Goal: Information Seeking & Learning: Find specific page/section

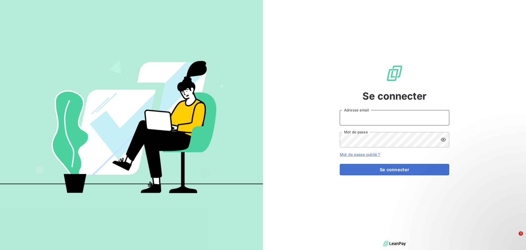
type input "[EMAIL_ADDRESS][DOMAIN_NAME]"
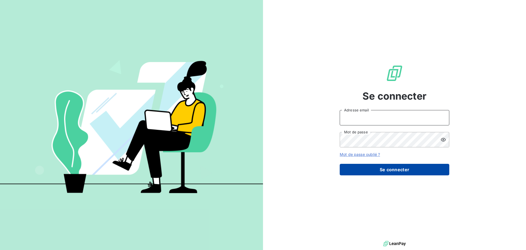
type input "[EMAIL_ADDRESS][DOMAIN_NAME]"
click at [380, 167] on button "Se connecter" at bounding box center [395, 170] width 110 height 12
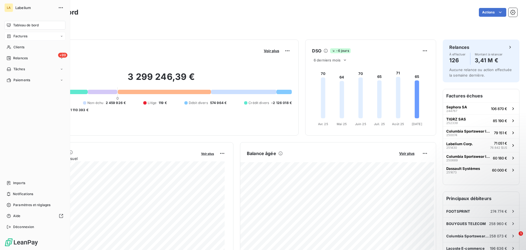
click at [6, 38] on div "Factures" at bounding box center [34, 36] width 61 height 9
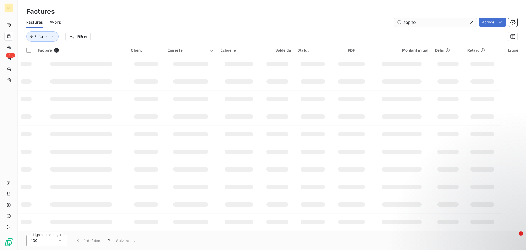
click at [414, 22] on input "sepho" at bounding box center [435, 22] width 82 height 9
type input "columbia"
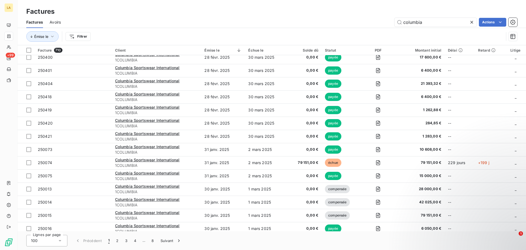
scroll to position [1139, 0]
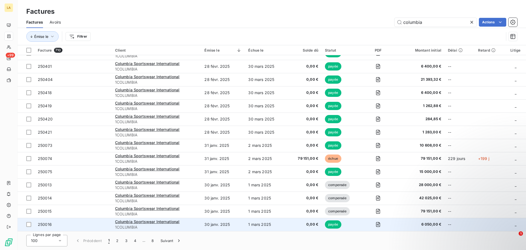
drag, startPoint x: 91, startPoint y: 227, endPoint x: 63, endPoint y: 226, distance: 27.4
click at [63, 226] on span "250016" at bounding box center [73, 223] width 71 height 5
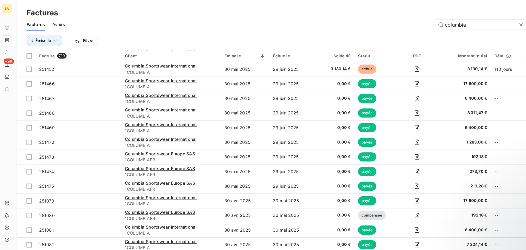
scroll to position [714, 0]
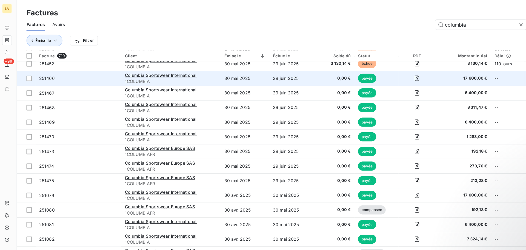
click at [88, 70] on span "251466" at bounding box center [73, 70] width 71 height 5
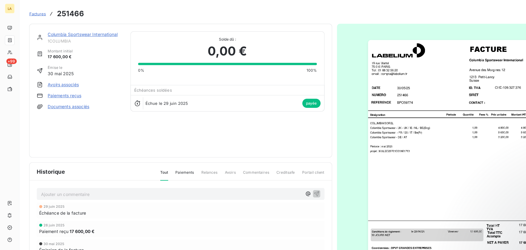
click at [31, 12] on span "Factures" at bounding box center [33, 12] width 15 height 4
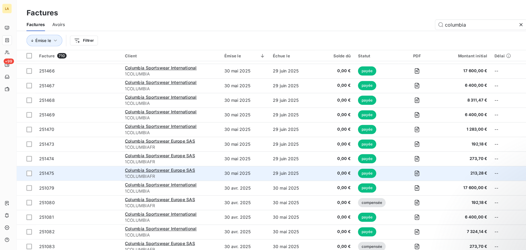
scroll to position [721, 0]
click at [72, 155] on span "251475" at bounding box center [73, 155] width 71 height 5
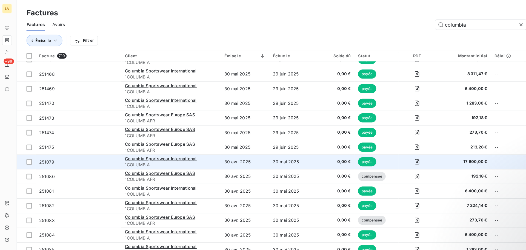
scroll to position [744, 0]
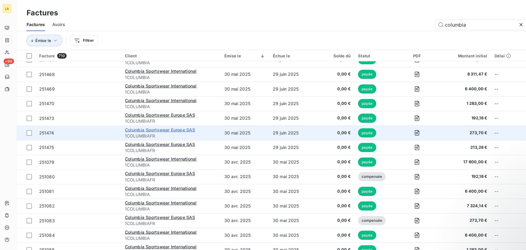
click at [129, 118] on span "Columbia Sportswear Europe SAS" at bounding box center [146, 116] width 63 height 5
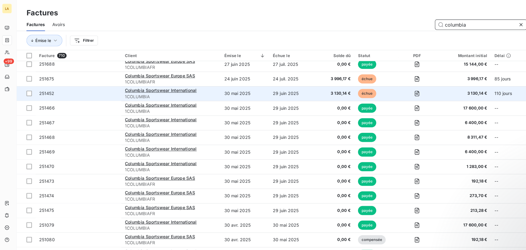
scroll to position [687, 0]
click at [96, 85] on span "251452" at bounding box center [73, 84] width 71 height 5
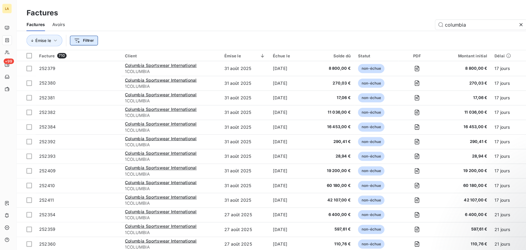
click at [82, 38] on html "LA +99 Factures Factures Avoirs columbia Actions Émise le Filtrer Facture 710 C…" at bounding box center [263, 125] width 526 height 250
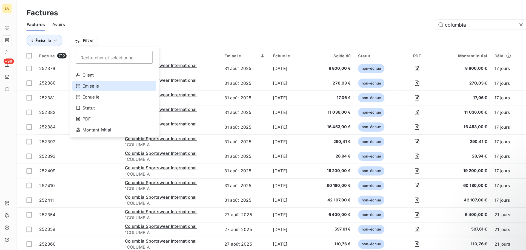
click at [86, 77] on div "Émise le" at bounding box center [105, 77] width 76 height 9
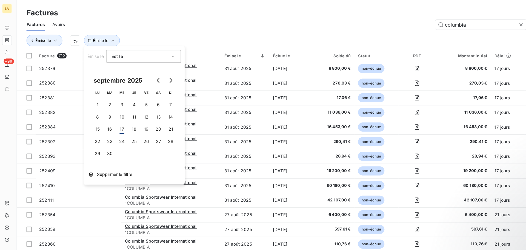
click at [86, 77] on body "LA +99 Factures Factures Avoirs columbia Actions [PERSON_NAME] le Facture 710 C…" at bounding box center [263, 125] width 526 height 250
click at [157, 70] on icon "Go to next month" at bounding box center [156, 72] width 4 height 4
click at [147, 71] on button "Go to previous month" at bounding box center [145, 72] width 11 height 11
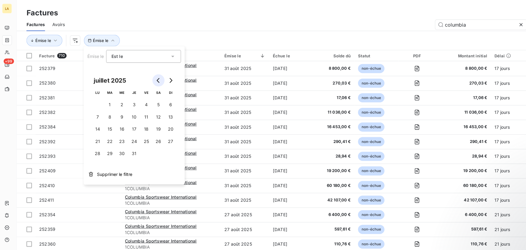
click at [147, 71] on button "Go to previous month" at bounding box center [145, 72] width 11 height 11
click at [141, 139] on button "31" at bounding box center [145, 138] width 11 height 11
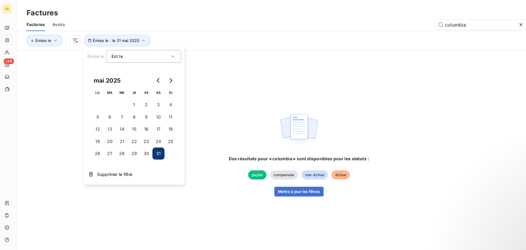
click at [173, 32] on div "[PERSON_NAME] le : le 31 mai 2025" at bounding box center [259, 36] width 466 height 10
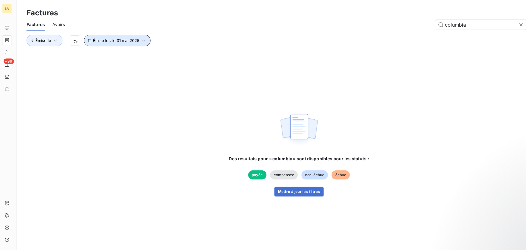
click at [129, 36] on icon "button" at bounding box center [131, 36] width 5 height 5
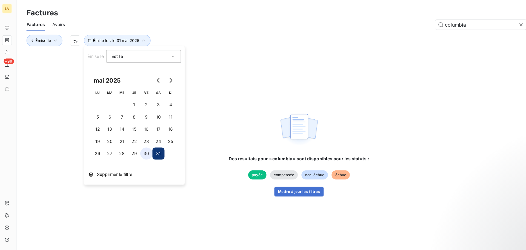
click at [131, 142] on button "30" at bounding box center [134, 138] width 11 height 11
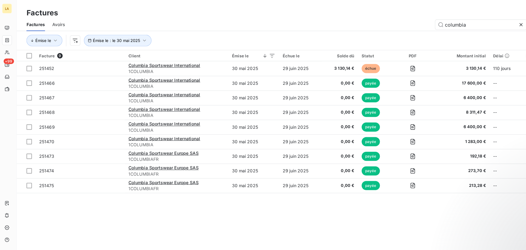
click at [211, 32] on div "[PERSON_NAME] le : le 30 mai 2025" at bounding box center [259, 36] width 466 height 10
drag, startPoint x: 97, startPoint y: 166, endPoint x: 337, endPoint y: 23, distance: 279.8
click at [337, 23] on div "columbia Actions" at bounding box center [292, 22] width 450 height 9
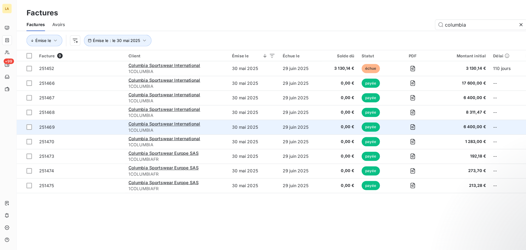
click at [106, 115] on span "251469" at bounding box center [75, 113] width 74 height 5
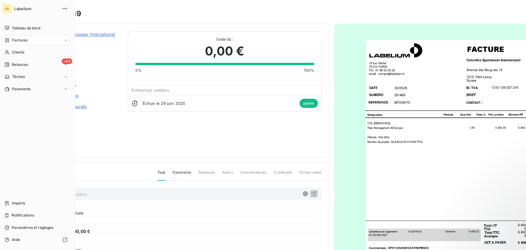
click at [12, 35] on div "Factures" at bounding box center [17, 36] width 21 height 5
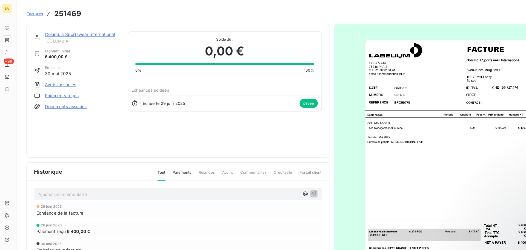
click at [35, 10] on link "Factures" at bounding box center [33, 12] width 15 height 5
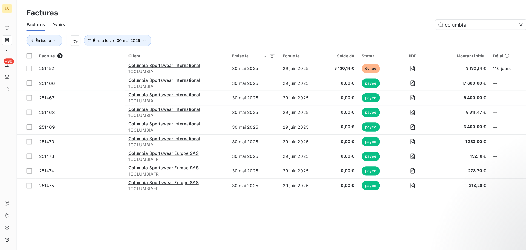
drag, startPoint x: 427, startPoint y: 23, endPoint x: 372, endPoint y: 28, distance: 55.6
click at [372, 28] on div "Factures Avoirs columbia Actions [PERSON_NAME] le : le 30 mai 2025" at bounding box center [272, 30] width 508 height 28
type input "250418"
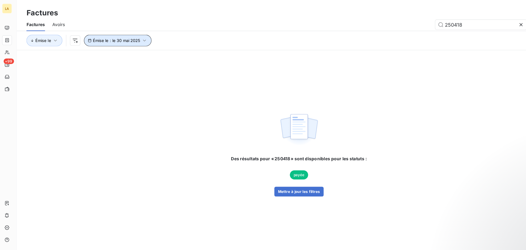
click at [124, 37] on span "Émise le : le 30 mai 2025" at bounding box center [107, 36] width 43 height 4
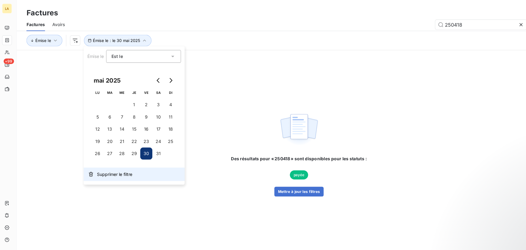
click at [107, 154] on span "Supprimer le filtre" at bounding box center [106, 156] width 32 height 5
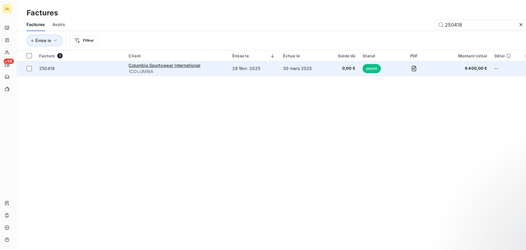
click at [86, 67] on td "250418" at bounding box center [75, 61] width 81 height 13
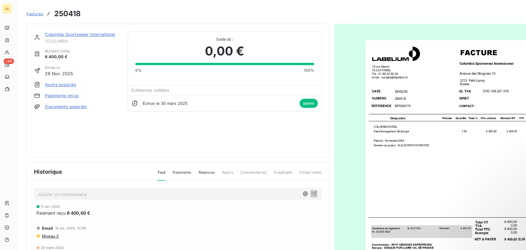
click at [38, 13] on span "Factures" at bounding box center [33, 12] width 15 height 4
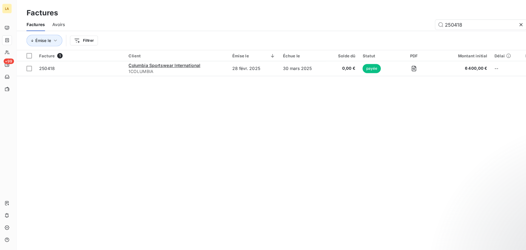
drag, startPoint x: 423, startPoint y: 22, endPoint x: 379, endPoint y: 22, distance: 44.1
click at [379, 22] on div "250418 Actions" at bounding box center [292, 22] width 450 height 9
type input "251469"
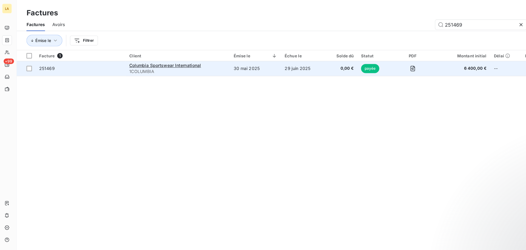
click at [74, 66] on td "251469" at bounding box center [75, 61] width 81 height 13
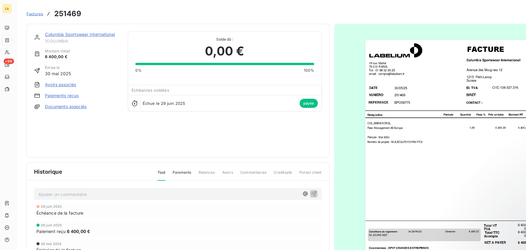
click at [34, 10] on span "Factures" at bounding box center [33, 12] width 15 height 4
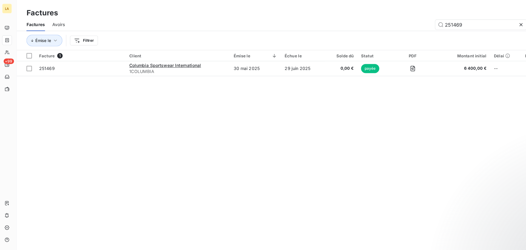
drag, startPoint x: 420, startPoint y: 24, endPoint x: 378, endPoint y: 20, distance: 41.9
click at [384, 22] on div "251469 Actions" at bounding box center [292, 22] width 450 height 9
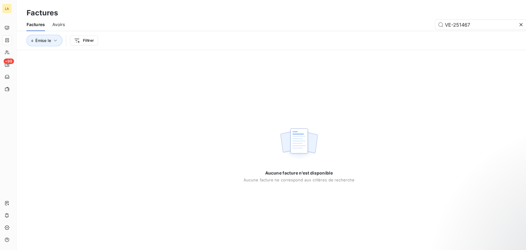
drag, startPoint x: 380, startPoint y: 19, endPoint x: 368, endPoint y: 18, distance: 12.1
click at [370, 19] on div "VE-251467 Actions" at bounding box center [292, 22] width 450 height 9
type input "251467"
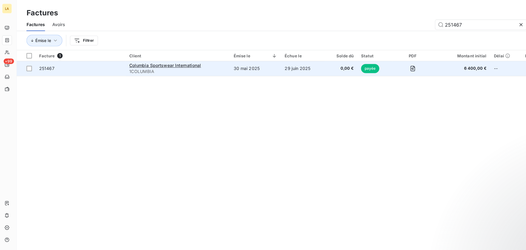
click at [70, 67] on td "251467" at bounding box center [75, 61] width 81 height 13
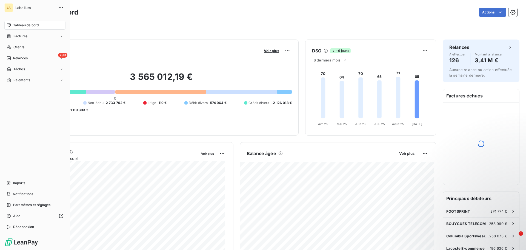
click at [3, 35] on div "LA Labelium Tableau de bord Factures Clients +99 Relances Tâches Paiements Impo…" at bounding box center [35, 125] width 70 height 250
click at [10, 37] on icon at bounding box center [9, 36] width 5 height 4
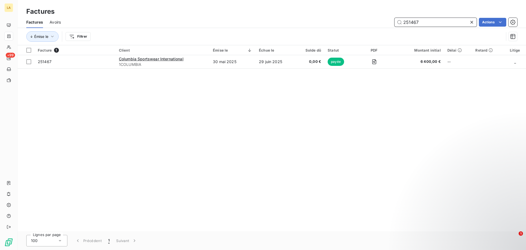
click at [417, 20] on input "251467" at bounding box center [435, 22] width 82 height 9
type input "biol"
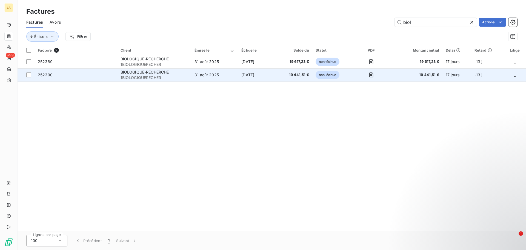
click at [98, 74] on span "252390" at bounding box center [76, 74] width 76 height 5
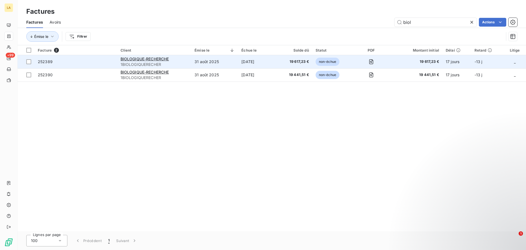
click at [98, 60] on span "252389" at bounding box center [76, 61] width 76 height 5
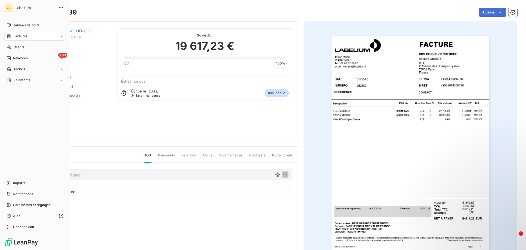
click at [12, 35] on div "Factures" at bounding box center [17, 36] width 21 height 5
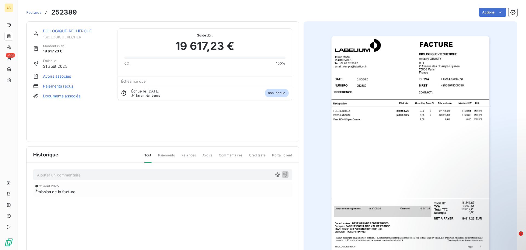
click at [30, 13] on span "Factures" at bounding box center [33, 12] width 15 height 4
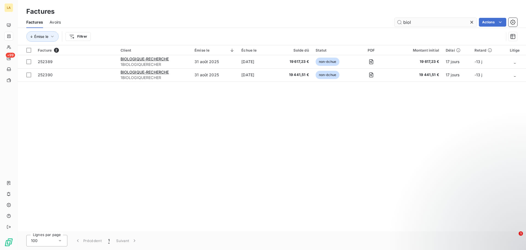
click at [418, 24] on input "biol" at bounding box center [435, 22] width 82 height 9
type input "spain"
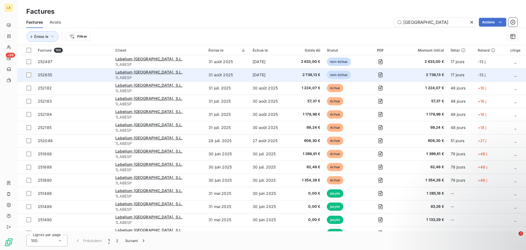
click at [102, 74] on span "252655" at bounding box center [73, 74] width 71 height 5
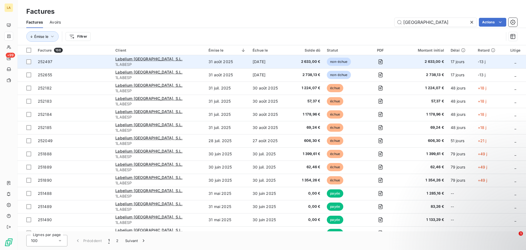
click at [78, 60] on span "252497" at bounding box center [73, 61] width 71 height 5
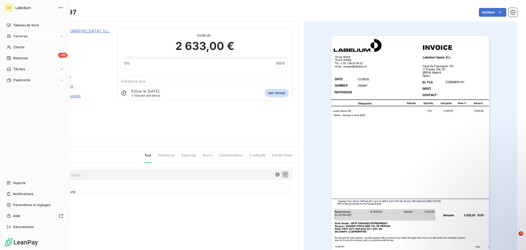
click at [27, 38] on span "Factures" at bounding box center [20, 36] width 14 height 5
click at [42, 33] on div "Factures" at bounding box center [34, 36] width 61 height 9
click at [35, 48] on div "Factures" at bounding box center [38, 47] width 55 height 9
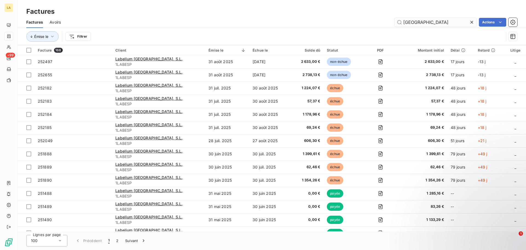
click at [411, 24] on input "spain" at bounding box center [435, 22] width 82 height 9
type input "gmbh"
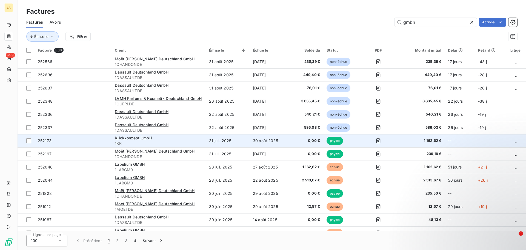
click at [98, 144] on td "252173" at bounding box center [73, 140] width 77 height 13
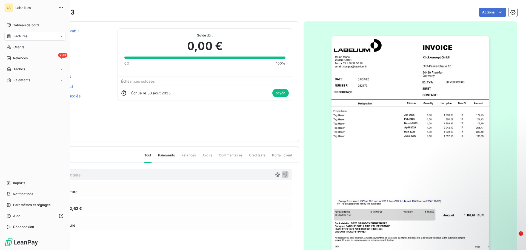
click at [10, 37] on icon at bounding box center [8, 36] width 3 height 4
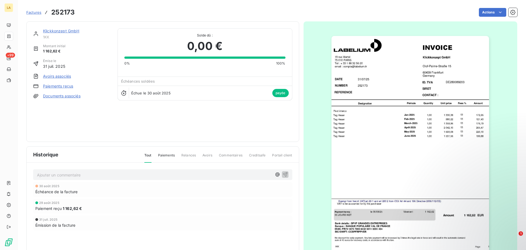
click at [35, 13] on span "Factures" at bounding box center [33, 12] width 15 height 4
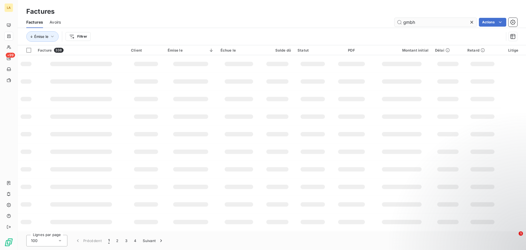
click at [430, 22] on input "gmbh" at bounding box center [435, 22] width 82 height 9
type input "pty"
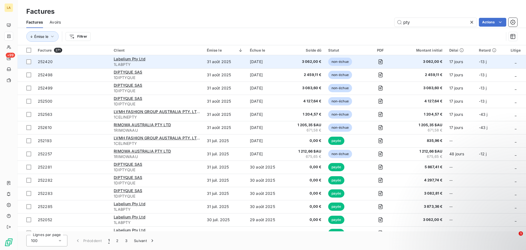
click at [82, 61] on span "252420" at bounding box center [72, 61] width 69 height 5
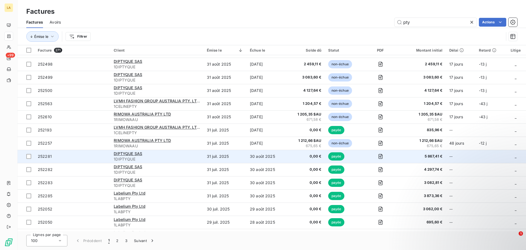
scroll to position [16, 0]
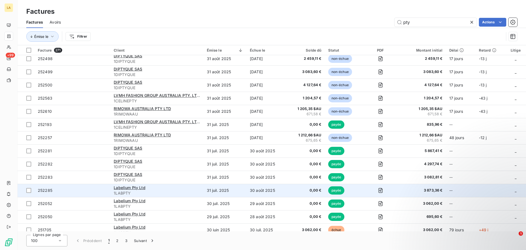
click at [74, 188] on span "252285" at bounding box center [72, 189] width 69 height 5
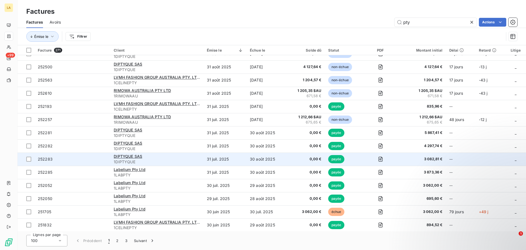
scroll to position [35, 0]
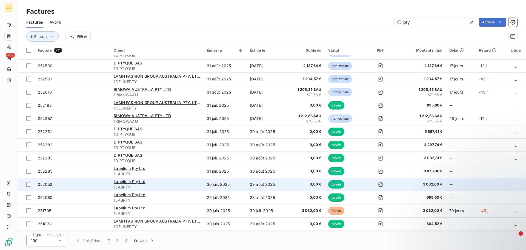
click at [87, 186] on span "252052" at bounding box center [72, 183] width 69 height 5
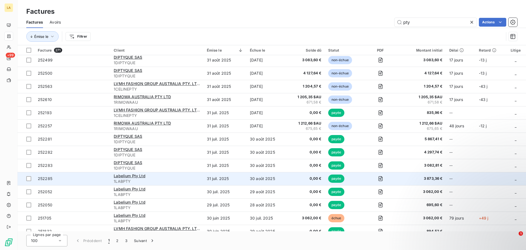
scroll to position [28, 0]
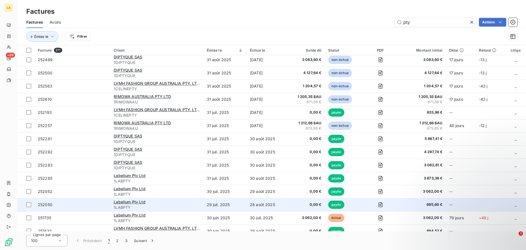
click at [71, 204] on span "252050" at bounding box center [72, 204] width 69 height 5
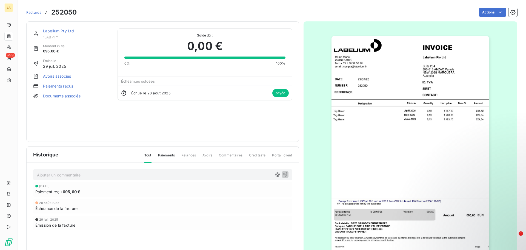
click at [37, 14] on span "Factures" at bounding box center [33, 12] width 15 height 4
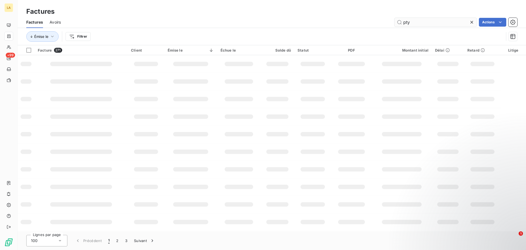
click at [413, 21] on input "pty" at bounding box center [435, 22] width 82 height 9
type input "l"
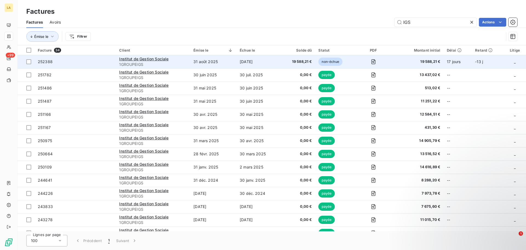
type input "IGS"
click at [91, 57] on td "252388" at bounding box center [75, 61] width 81 height 13
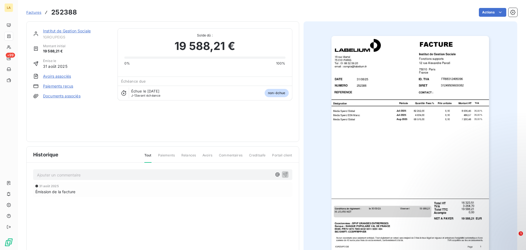
click at [34, 13] on span "Factures" at bounding box center [33, 12] width 15 height 4
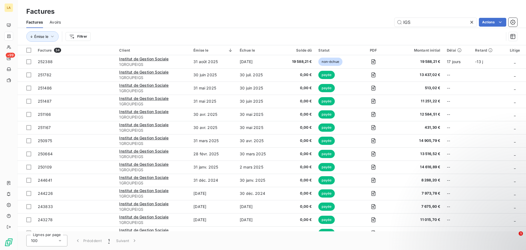
drag, startPoint x: 418, startPoint y: 21, endPoint x: 357, endPoint y: 16, distance: 61.8
click at [363, 19] on div "IGS Actions" at bounding box center [292, 22] width 450 height 9
type input "UK"
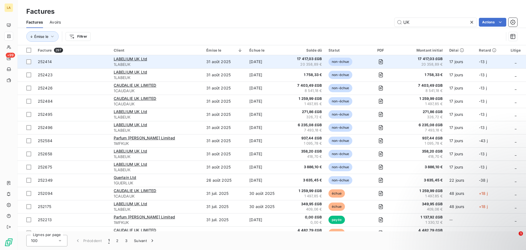
click at [87, 65] on td "252414" at bounding box center [73, 61] width 76 height 13
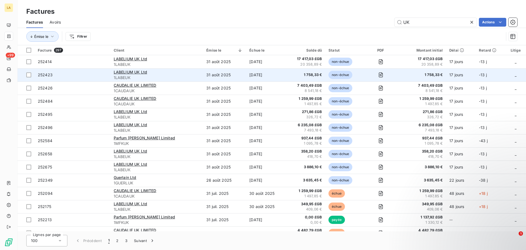
click at [79, 73] on span "252423" at bounding box center [72, 74] width 69 height 5
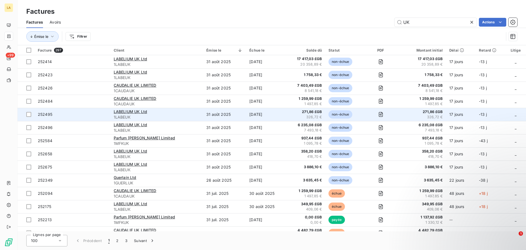
click at [87, 109] on td "252495" at bounding box center [73, 114] width 76 height 13
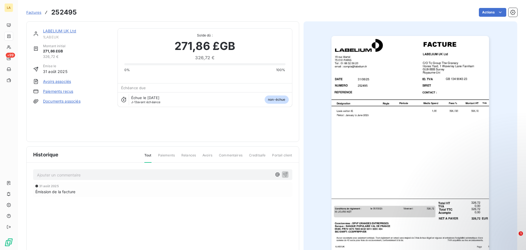
click at [33, 12] on span "Factures" at bounding box center [33, 12] width 15 height 4
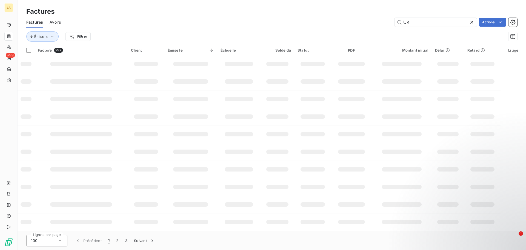
click at [385, 22] on div "UK Actions" at bounding box center [292, 22] width 450 height 9
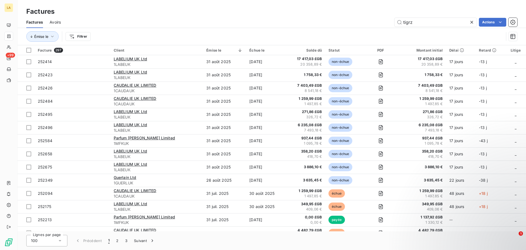
type input "tigrz"
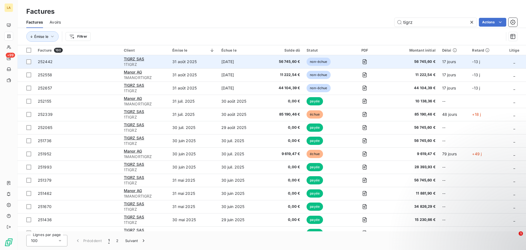
click at [95, 68] on td "252442" at bounding box center [78, 61] width 86 height 13
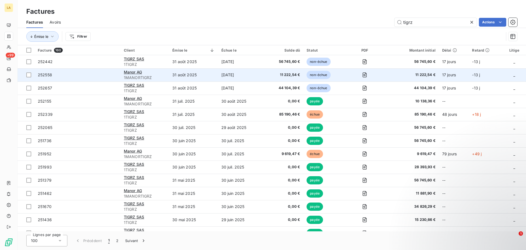
click at [89, 79] on td "252558" at bounding box center [78, 74] width 86 height 13
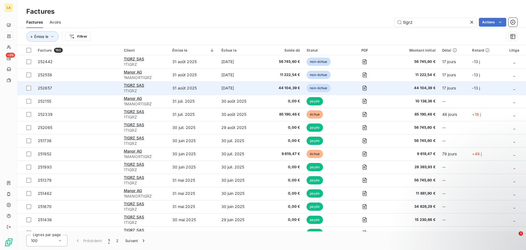
click at [99, 88] on span "252657" at bounding box center [77, 87] width 79 height 5
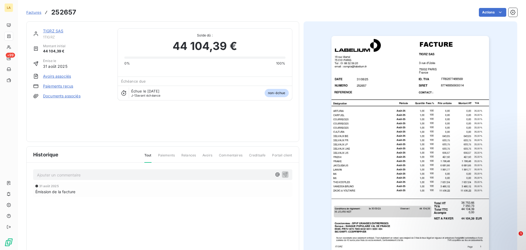
click at [379, 159] on img "button" at bounding box center [410, 147] width 158 height 223
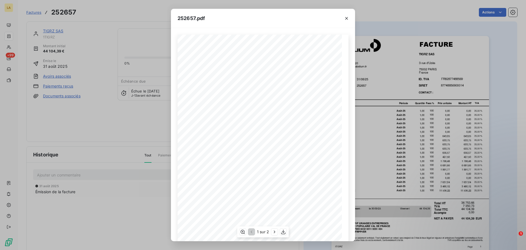
scroll to position [37, 0]
click at [276, 233] on icon "button" at bounding box center [274, 231] width 5 height 5
click at [400, 116] on div "252657.pdf Quantité Montant HT Prix unitaire Désignation TVA Fees % Période NET…" at bounding box center [263, 125] width 526 height 250
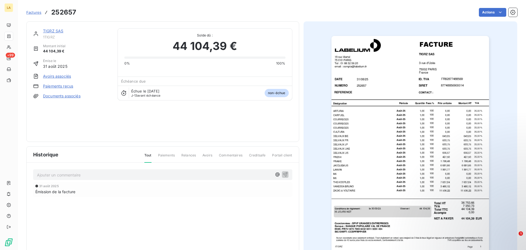
click at [32, 11] on span "Factures" at bounding box center [33, 12] width 15 height 4
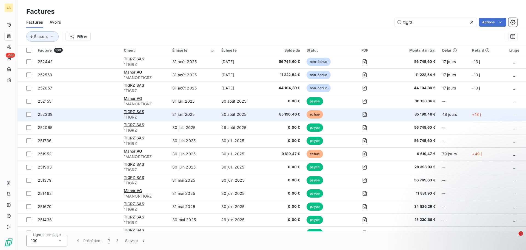
click at [64, 114] on span "252339" at bounding box center [77, 113] width 79 height 5
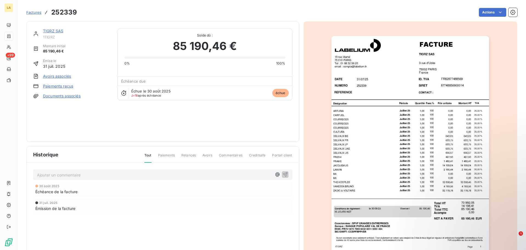
click at [355, 116] on img "button" at bounding box center [410, 147] width 158 height 223
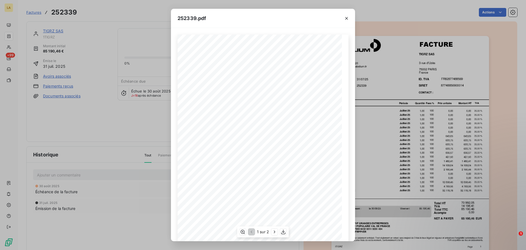
click at [317, 195] on span "32 778,78" at bounding box center [321, 195] width 13 height 2
click at [298, 196] on span "32 778,78" at bounding box center [302, 195] width 13 height 2
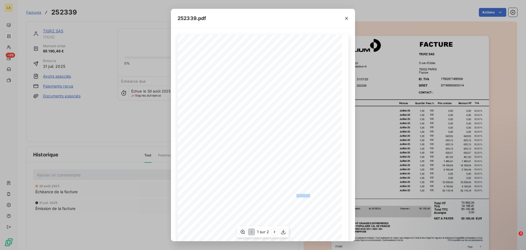
click at [298, 196] on span "32 778,78" at bounding box center [302, 195] width 13 height 2
click at [274, 231] on icon "button" at bounding box center [274, 231] width 5 height 5
click at [252, 231] on icon "button" at bounding box center [250, 231] width 5 height 5
click at [399, 17] on div "252339.pdf NUMERO TIGRZ SAS 3 rue d'Uzès 75002 PARIS 252339 31/07/25 DATE FACTU…" at bounding box center [263, 125] width 526 height 250
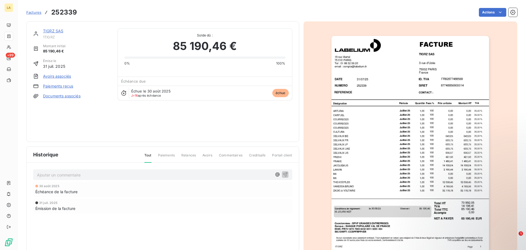
click at [31, 12] on span "Factures" at bounding box center [33, 12] width 15 height 4
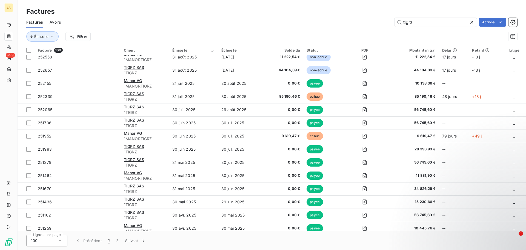
scroll to position [18, 0]
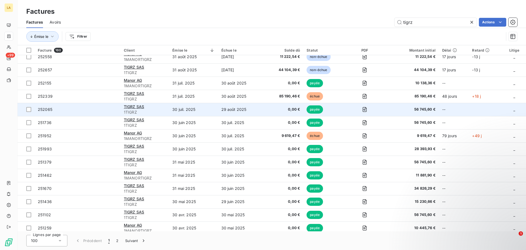
click at [112, 110] on span "252065" at bounding box center [77, 109] width 79 height 5
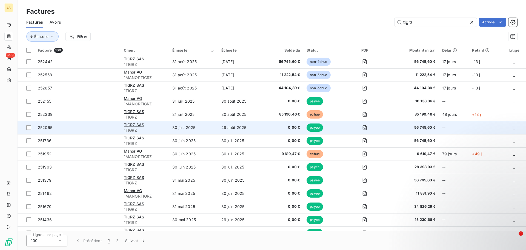
click at [98, 131] on td "252065" at bounding box center [78, 127] width 86 height 13
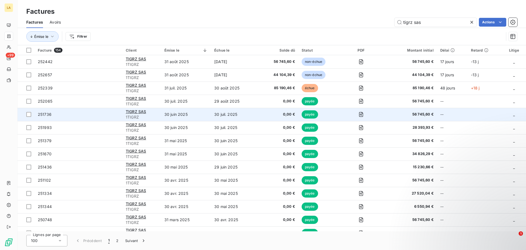
type input "tigrz sas"
click at [121, 113] on td "251736" at bounding box center [79, 114] width 88 height 13
click at [81, 117] on td "251736" at bounding box center [79, 114] width 88 height 13
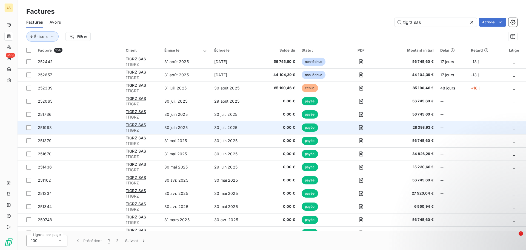
click at [92, 126] on span "251993" at bounding box center [78, 127] width 81 height 5
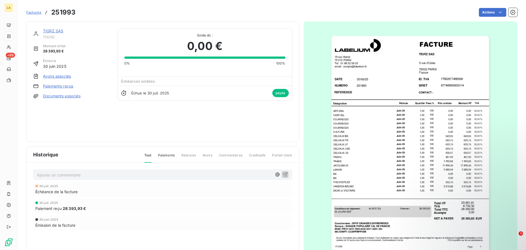
click at [376, 139] on img "button" at bounding box center [410, 147] width 158 height 223
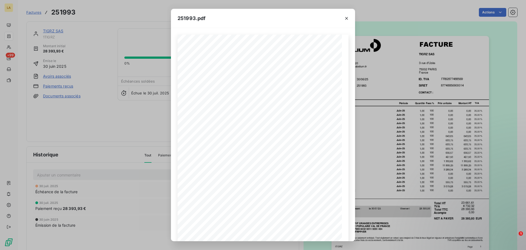
click at [372, 120] on div "251993.pdf NUMERO TIGRZ SAS 3 rue d'Uzès 75002 PARIS 251993 30/06/25 DATE FACTU…" at bounding box center [263, 125] width 526 height 250
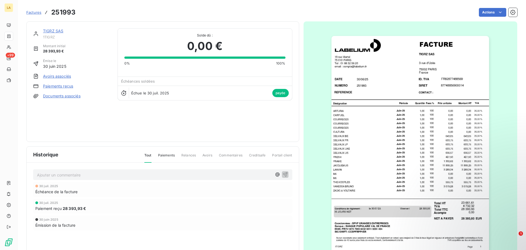
click at [34, 13] on span "Factures" at bounding box center [33, 12] width 15 height 4
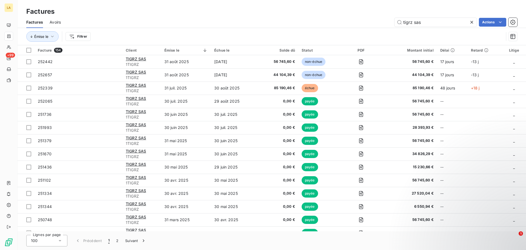
click at [415, 27] on div "Factures Avoirs tigrz sas Actions" at bounding box center [272, 22] width 508 height 12
click at [413, 23] on input "tigrz sas" at bounding box center [435, 22] width 82 height 9
type input "spain"
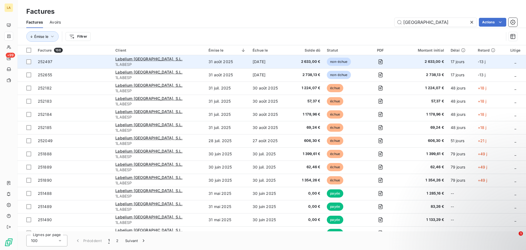
click at [90, 65] on td "252497" at bounding box center [74, 61] width 78 height 13
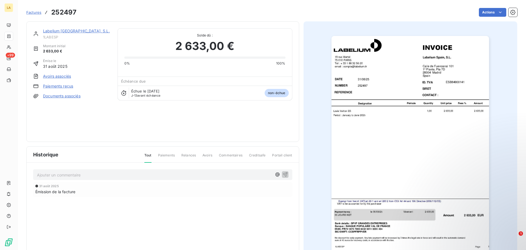
click at [28, 12] on span "Factures" at bounding box center [33, 12] width 15 height 4
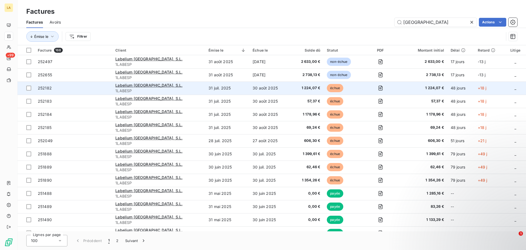
click at [99, 86] on span "252182" at bounding box center [73, 87] width 71 height 5
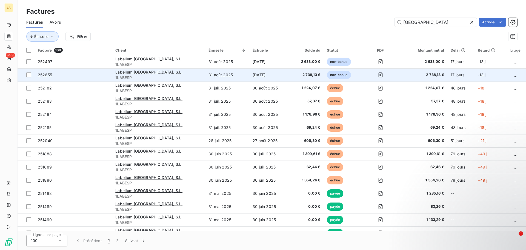
click at [100, 76] on span "252655" at bounding box center [73, 74] width 71 height 5
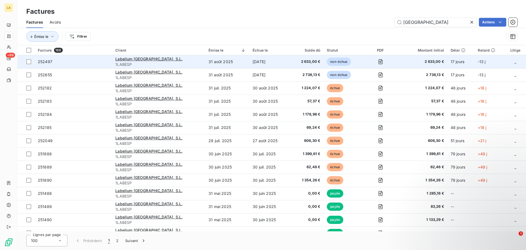
click at [81, 64] on span "252497" at bounding box center [73, 61] width 71 height 5
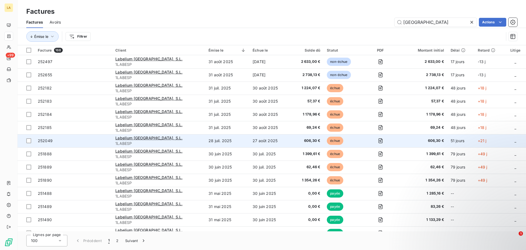
click at [99, 137] on td "252049" at bounding box center [74, 140] width 78 height 13
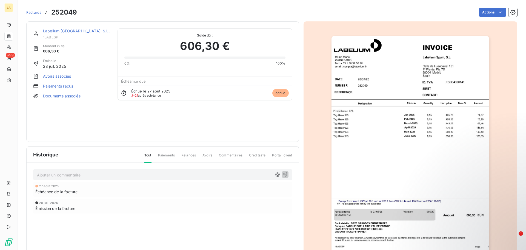
click at [37, 11] on span "Factures" at bounding box center [33, 12] width 15 height 4
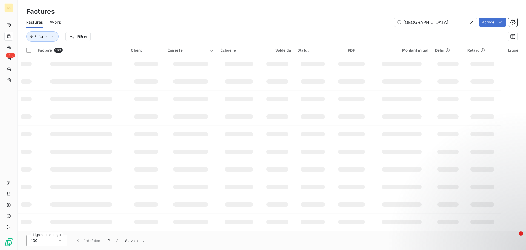
drag, startPoint x: 410, startPoint y: 21, endPoint x: 373, endPoint y: 25, distance: 37.9
click at [373, 25] on div "spain Actions" at bounding box center [292, 22] width 450 height 9
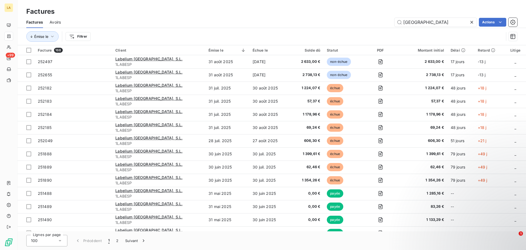
click at [373, 25] on div "spain Actions" at bounding box center [292, 22] width 450 height 9
click at [410, 27] on div "Factures Avoirs spain Actions" at bounding box center [272, 22] width 508 height 12
click at [410, 24] on input "spain" at bounding box center [435, 22] width 82 height 9
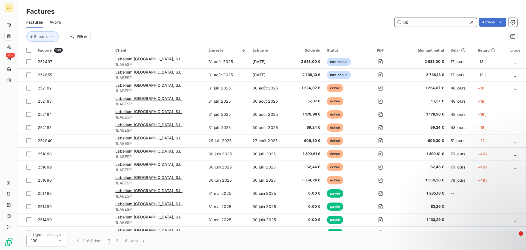
type input "uk"
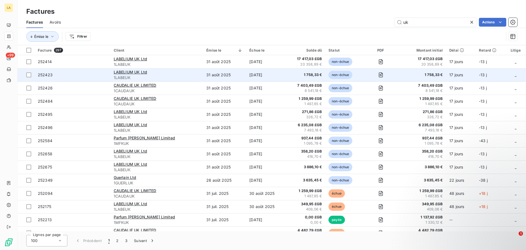
click at [80, 73] on span "252423" at bounding box center [72, 74] width 69 height 5
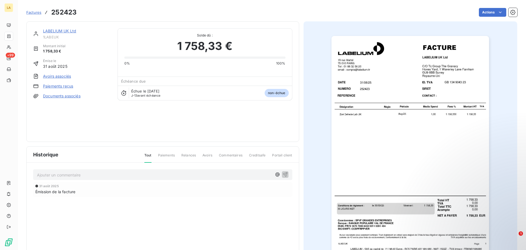
click at [34, 13] on span "Factures" at bounding box center [33, 12] width 15 height 4
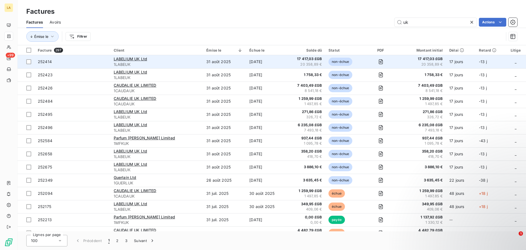
click at [91, 64] on span "252414" at bounding box center [72, 61] width 69 height 5
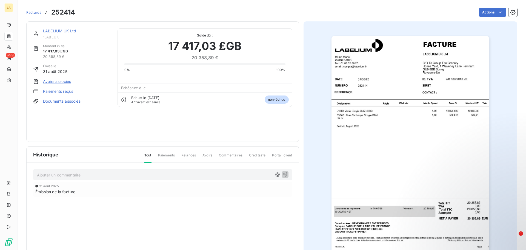
click at [35, 12] on span "Factures" at bounding box center [33, 12] width 15 height 4
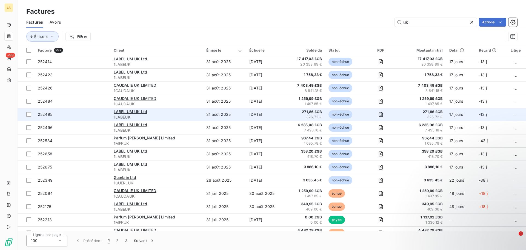
click at [84, 115] on span "252495" at bounding box center [72, 113] width 69 height 5
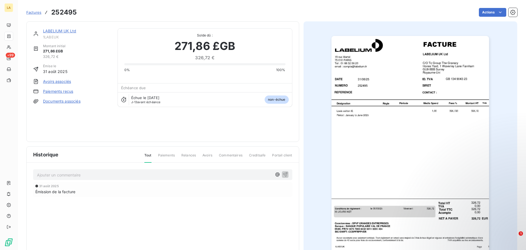
click at [36, 13] on span "Factures" at bounding box center [33, 12] width 15 height 4
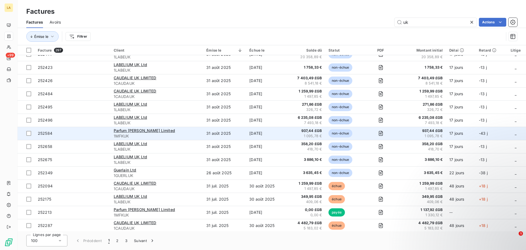
scroll to position [8, 0]
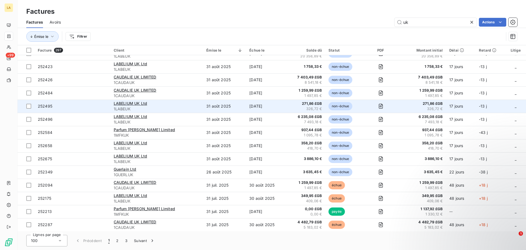
click at [81, 107] on span "252495" at bounding box center [72, 105] width 69 height 5
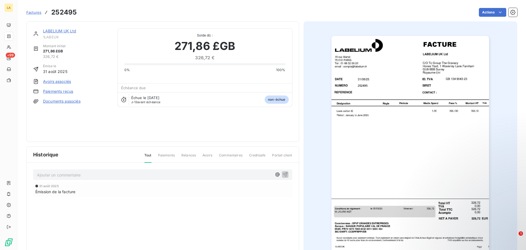
click at [40, 10] on span "Factures" at bounding box center [33, 12] width 15 height 4
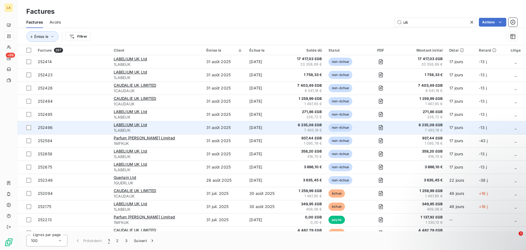
click at [77, 126] on span "252496" at bounding box center [72, 127] width 69 height 5
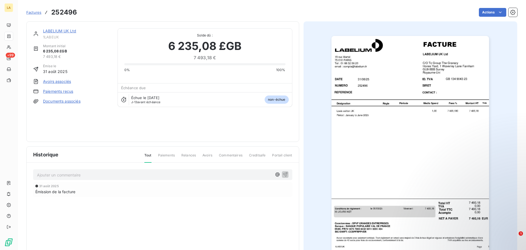
click at [30, 14] on span "Factures" at bounding box center [33, 12] width 15 height 4
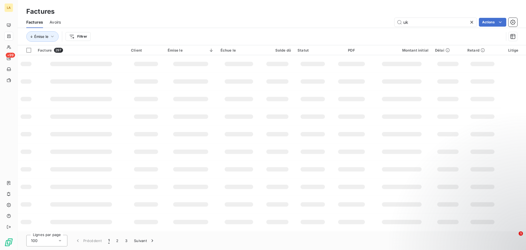
drag, startPoint x: 416, startPoint y: 22, endPoint x: 368, endPoint y: 20, distance: 48.2
click at [369, 20] on div "uk Actions" at bounding box center [292, 22] width 450 height 9
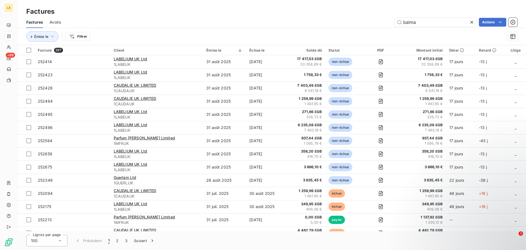
type input "balma"
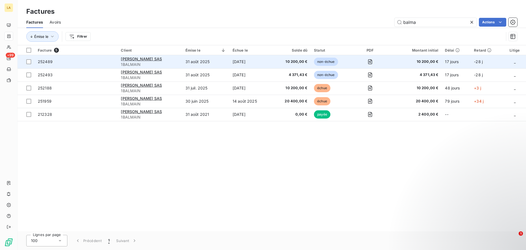
click at [91, 61] on span "252489" at bounding box center [76, 61] width 76 height 5
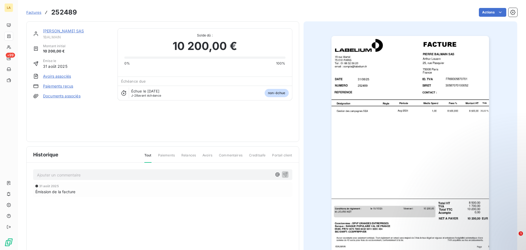
click at [37, 14] on span "Factures" at bounding box center [33, 12] width 15 height 4
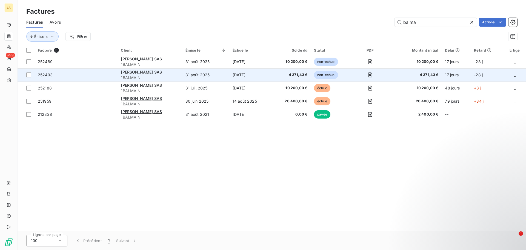
click at [84, 71] on td "252493" at bounding box center [76, 74] width 83 height 13
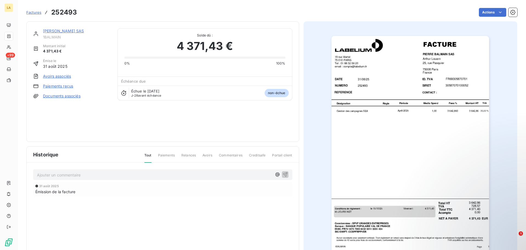
click at [38, 11] on span "Factures" at bounding box center [33, 12] width 15 height 4
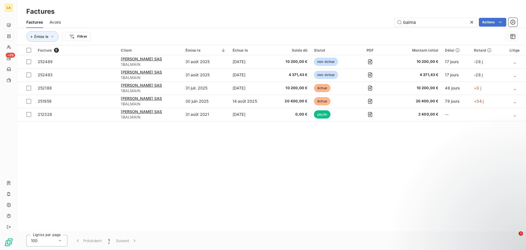
drag, startPoint x: 416, startPoint y: 19, endPoint x: 356, endPoint y: 21, distance: 59.5
click at [360, 22] on div "balma Actions" at bounding box center [292, 22] width 450 height 9
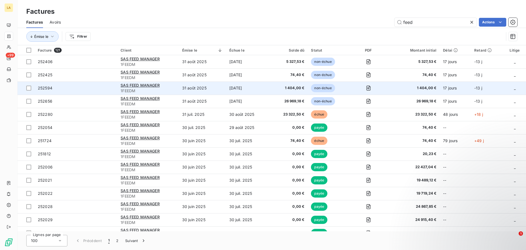
type input "feed"
click at [93, 83] on td "252594" at bounding box center [76, 87] width 83 height 13
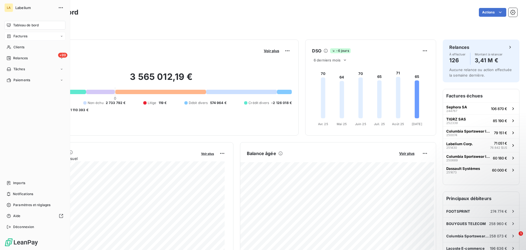
click at [27, 33] on div "Factures" at bounding box center [34, 36] width 61 height 9
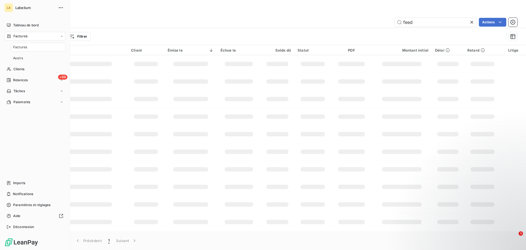
click at [27, 35] on div "Factures" at bounding box center [34, 36] width 61 height 9
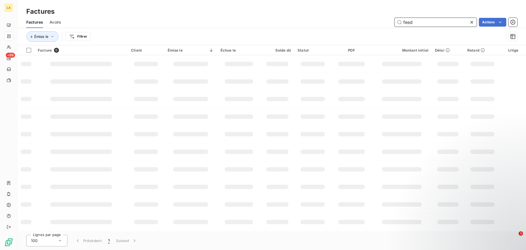
click at [411, 25] on input "feed" at bounding box center [435, 22] width 82 height 9
type input "biologi"
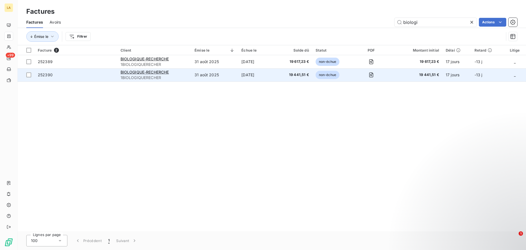
click at [70, 72] on span "252390" at bounding box center [76, 74] width 76 height 5
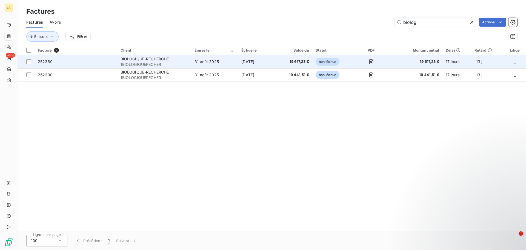
click at [93, 58] on td "252389" at bounding box center [76, 61] width 83 height 13
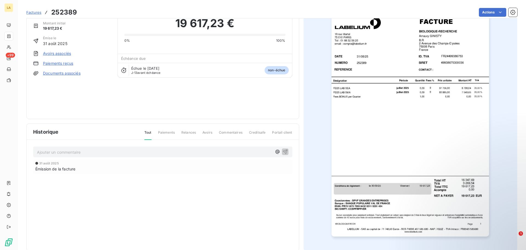
scroll to position [23, 0]
click at [36, 12] on span "Factures" at bounding box center [33, 12] width 15 height 4
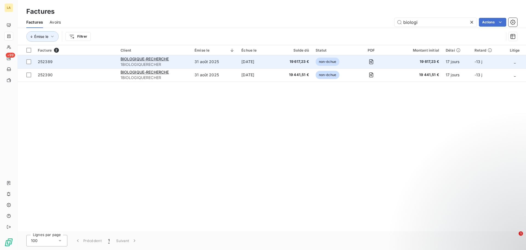
click at [66, 61] on span "252389" at bounding box center [76, 61] width 76 height 5
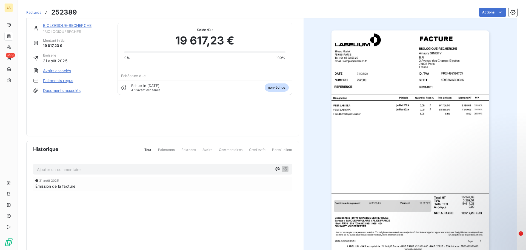
scroll to position [6, 0]
click at [37, 13] on span "Factures" at bounding box center [33, 12] width 15 height 4
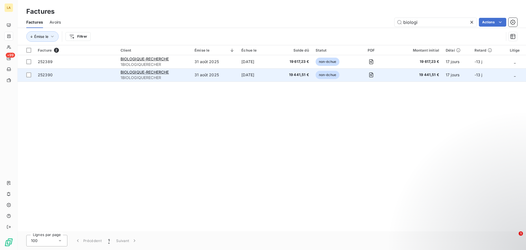
click at [90, 78] on td "252390" at bounding box center [76, 74] width 83 height 13
